Goal: Check status: Check status

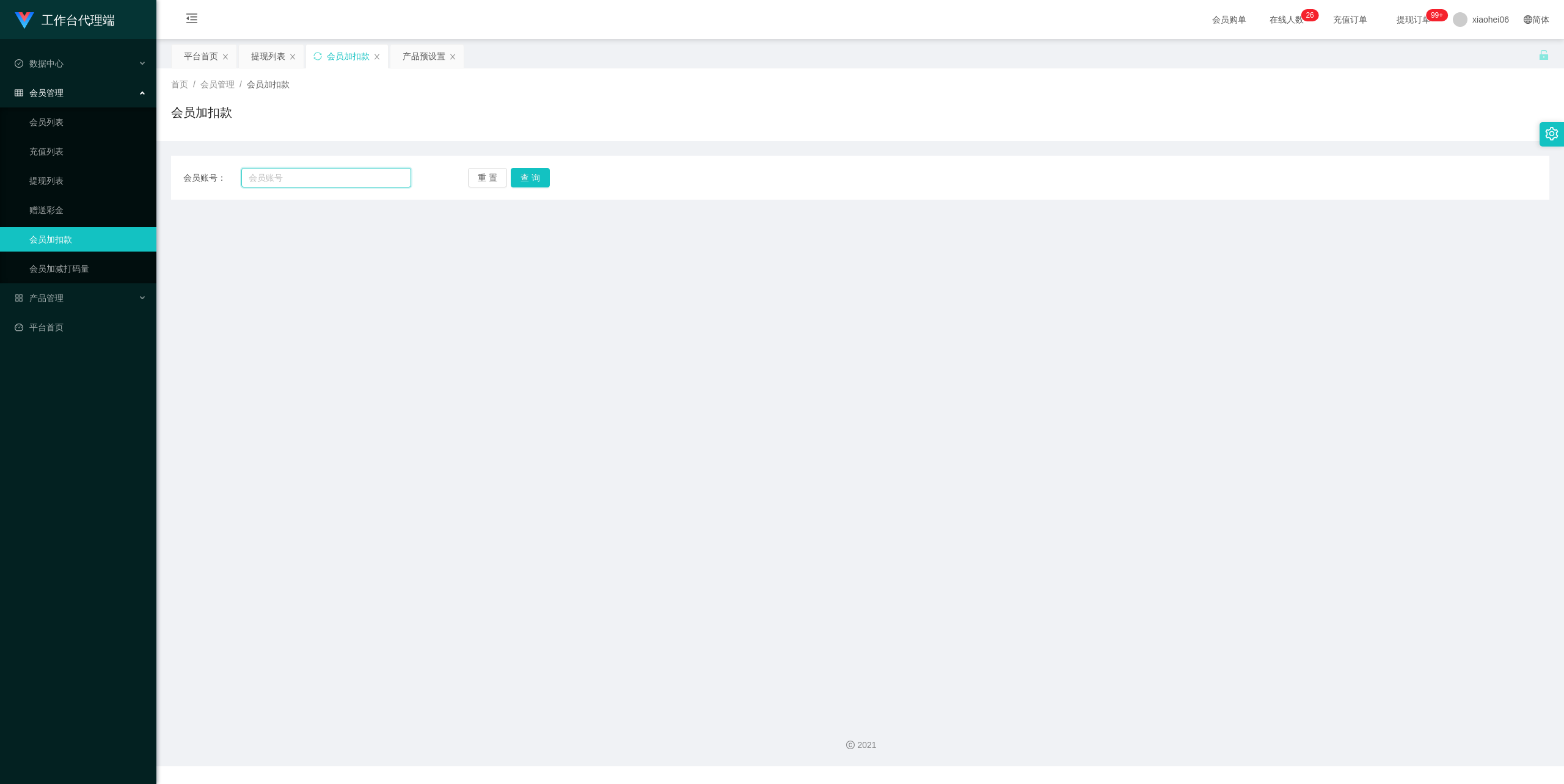
click at [321, 181] on input "text" at bounding box center [325, 178] width 170 height 20
paste input "xjamoy01"
type input "xjamoy01"
click at [525, 168] on button "查 询" at bounding box center [530, 178] width 39 height 20
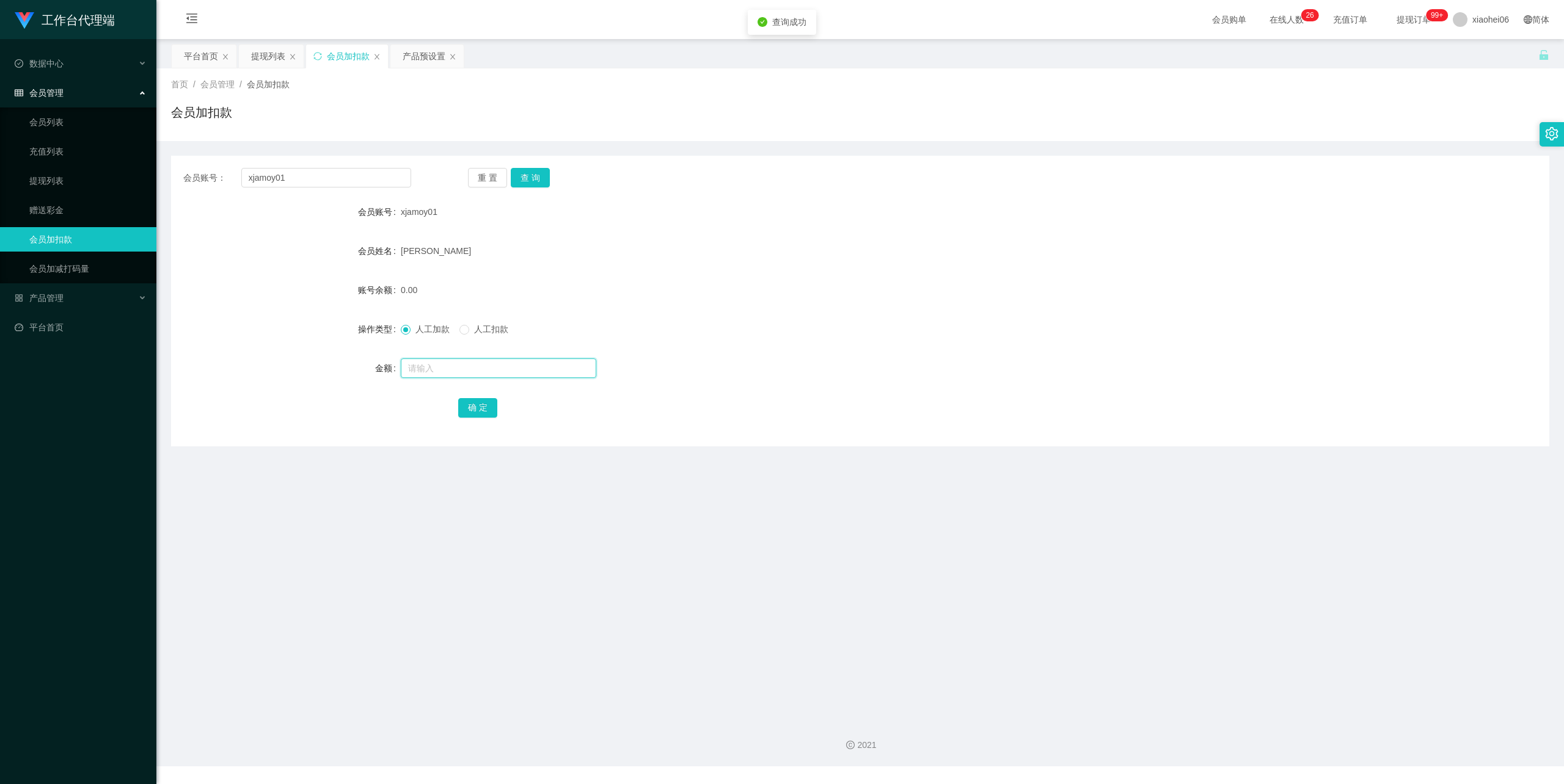
click at [467, 363] on input "text" at bounding box center [499, 368] width 196 height 20
type input "40"
click at [477, 401] on button "确 定" at bounding box center [477, 408] width 39 height 20
click at [937, 264] on form "会员账号 xjamoy01 会员姓名 XU JUN 账号余额 40.00 操作类型 人工加款 人工扣款 金额 确 定" at bounding box center [860, 309] width 1378 height 220
click at [264, 52] on div "提现列表" at bounding box center [268, 56] width 34 height 23
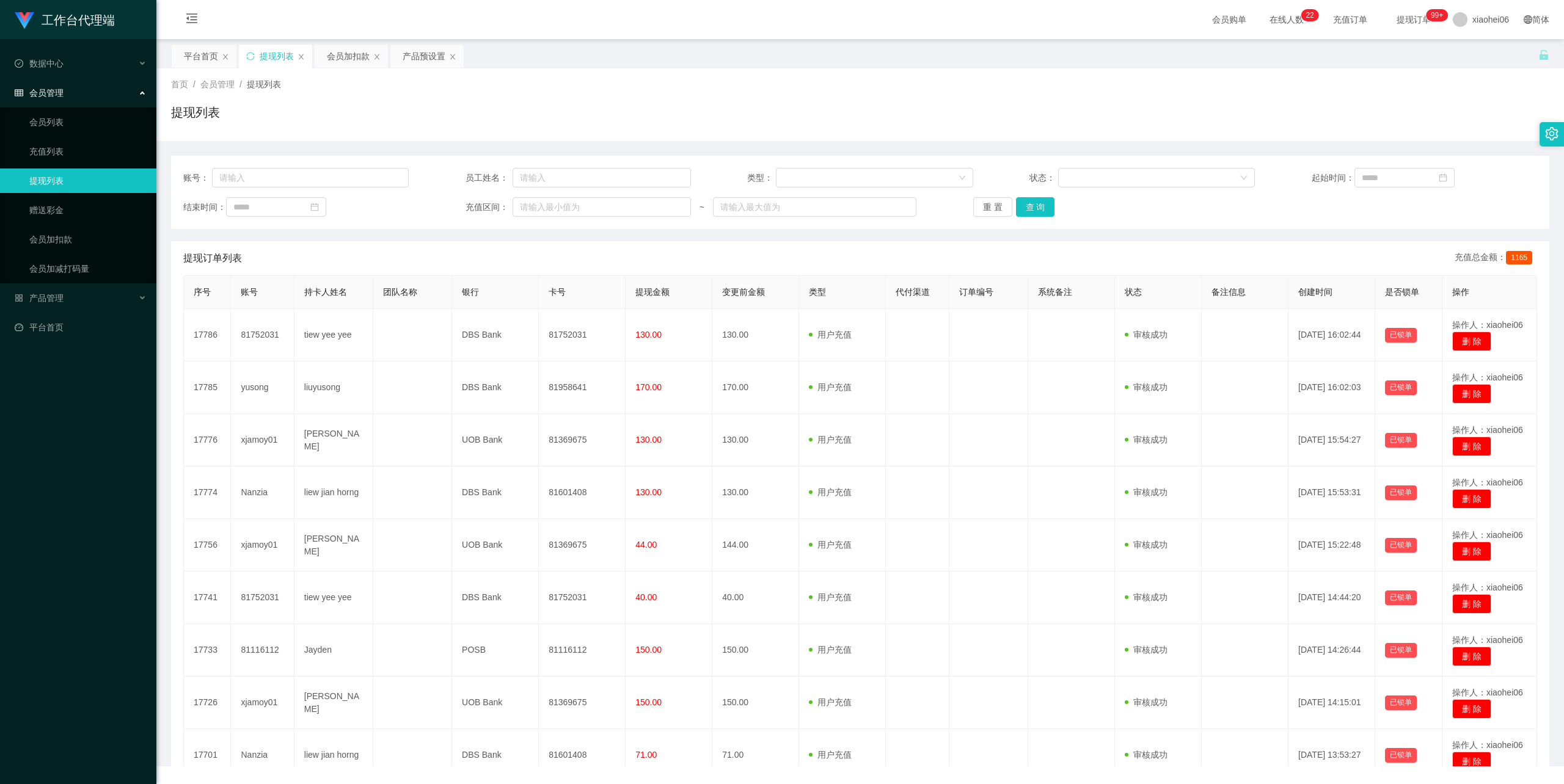
click at [705, 100] on div "首页 / 会员管理 / 提现列表 / 提现列表" at bounding box center [860, 105] width 1378 height 53
click at [708, 128] on div "提现列表" at bounding box center [860, 117] width 1378 height 28
